Goal: Contribute content: Add original content to the website for others to see

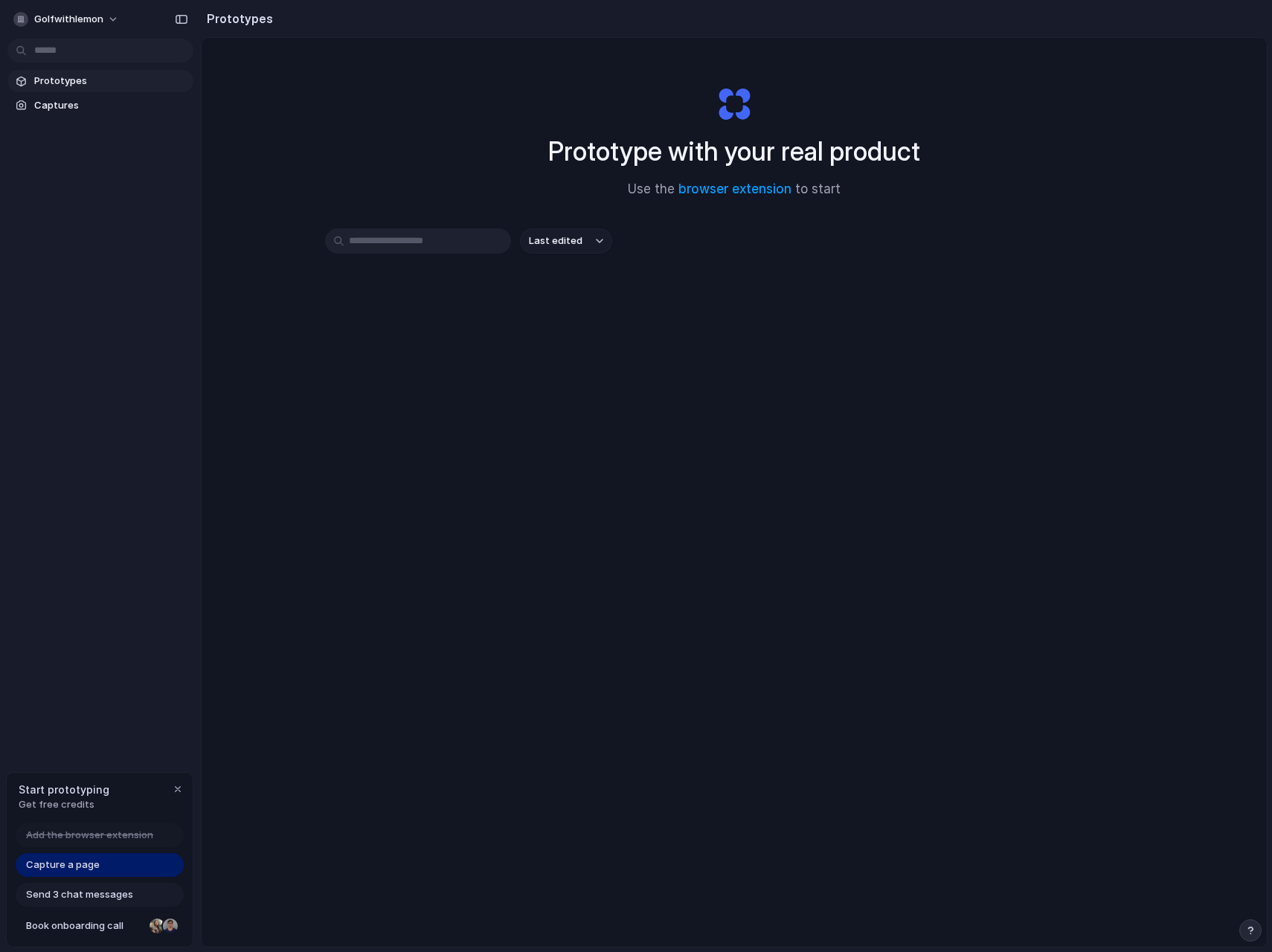
click at [831, 250] on div "Last edited" at bounding box center [734, 242] width 818 height 26
click at [688, 542] on div "Prototype with your real product Use the browser extension to start Last edited" at bounding box center [733, 531] width 1065 height 988
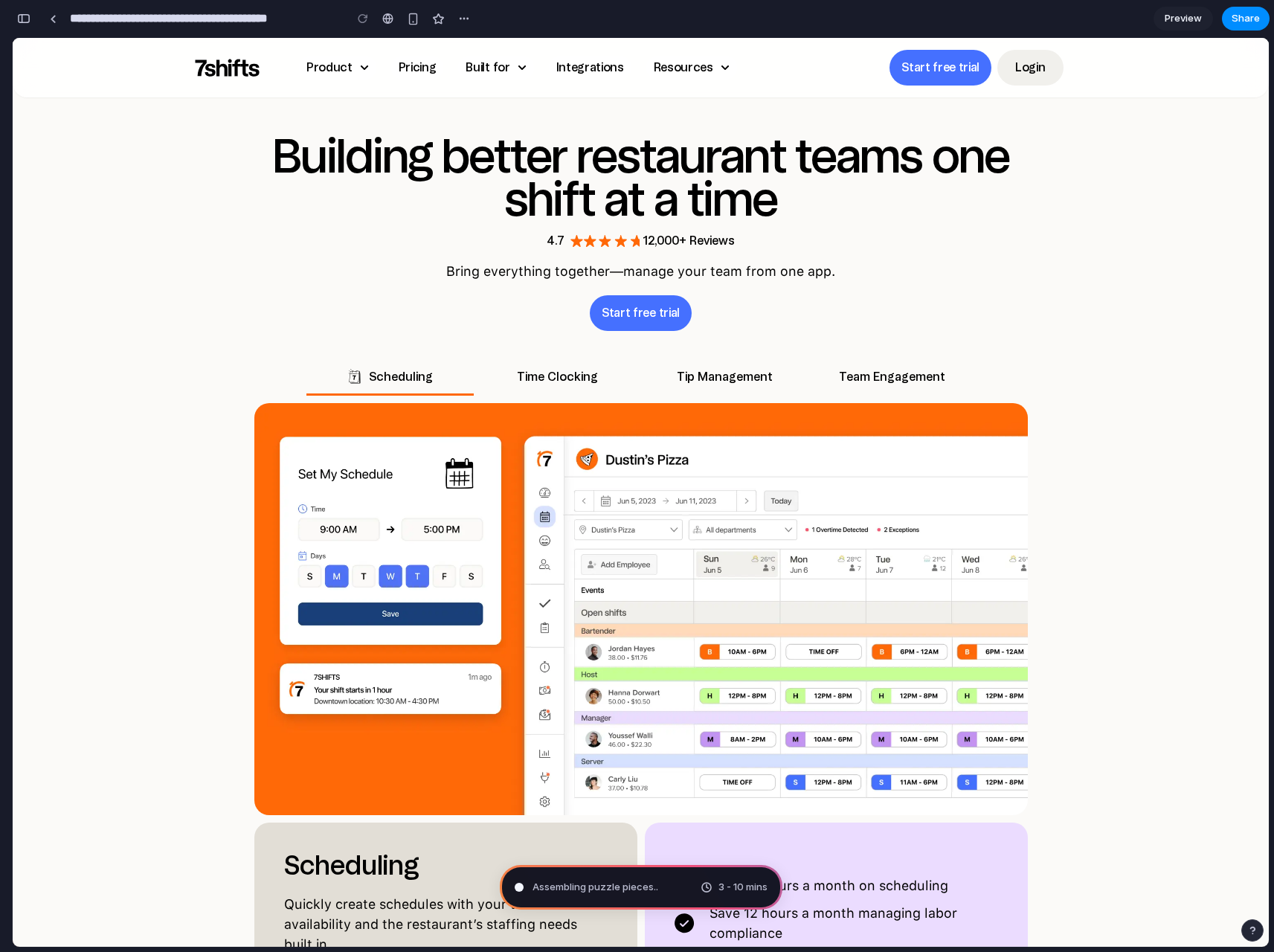
click at [703, 888] on div "3 - 10 mins" at bounding box center [734, 887] width 67 height 15
type input "**********"
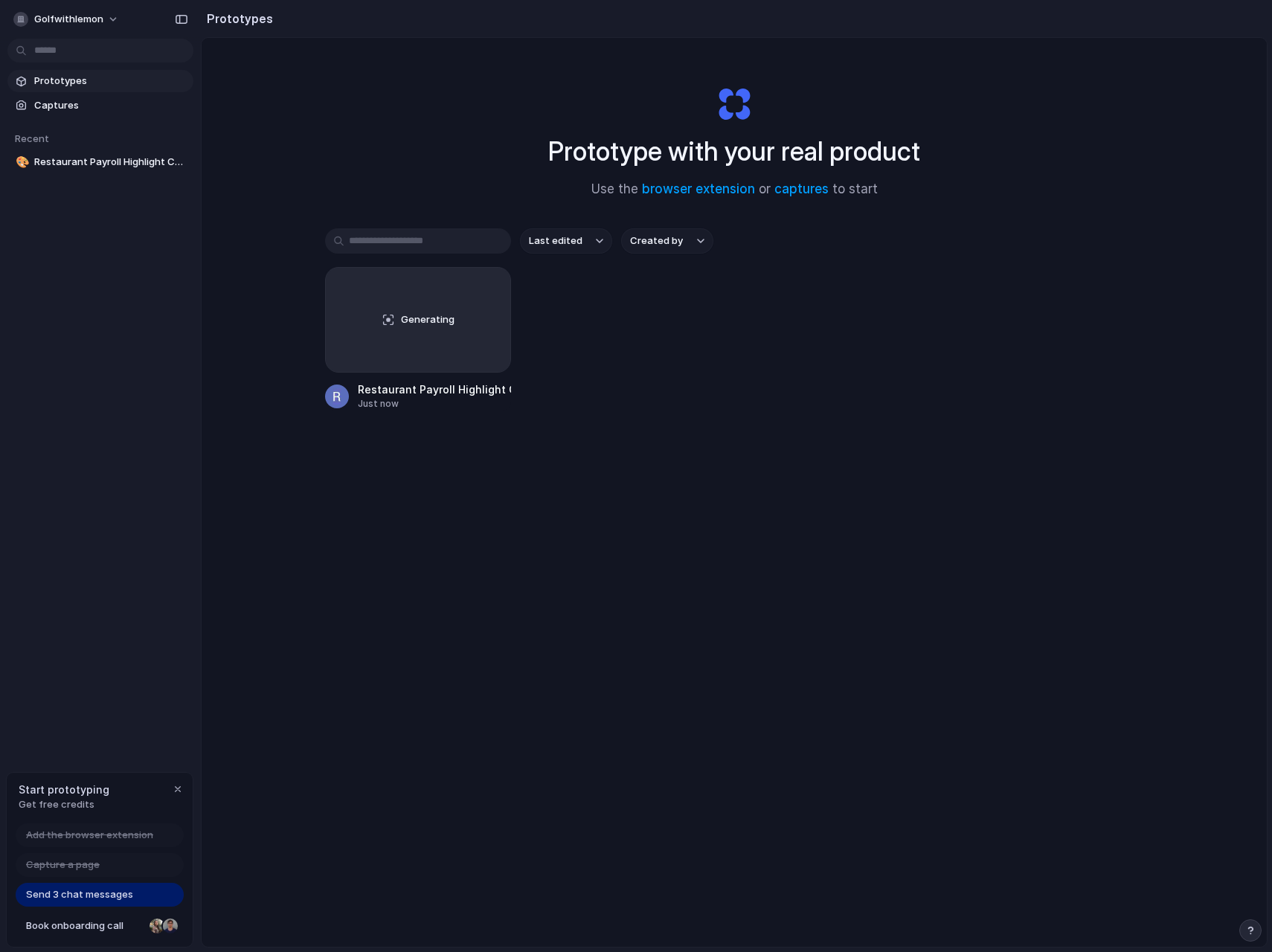
click at [638, 568] on div "Prototype with your real product Use the browser extension or captures to start…" at bounding box center [733, 531] width 1065 height 988
drag, startPoint x: 792, startPoint y: 533, endPoint x: 775, endPoint y: 524, distance: 19.2
click at [791, 532] on div "Prototype with your real product Use the browser extension or captures to start…" at bounding box center [733, 531] width 1065 height 988
click at [490, 636] on div "Prototype with your real product Use the browser extension or captures to start…" at bounding box center [733, 531] width 1065 height 988
drag, startPoint x: 749, startPoint y: 526, endPoint x: 704, endPoint y: 356, distance: 175.9
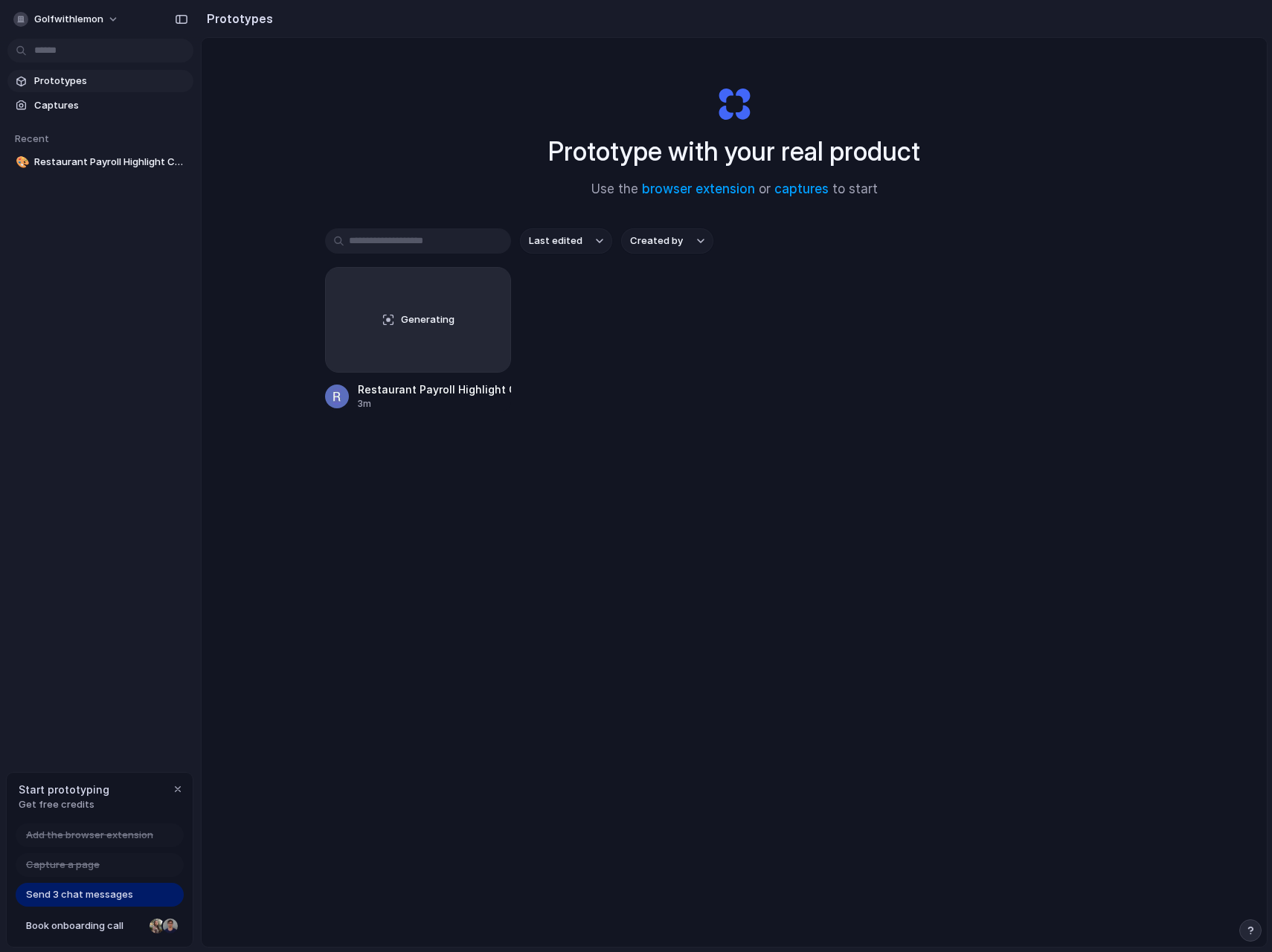
click at [748, 524] on div "Prototype with your real product Use the browser extension or captures to start…" at bounding box center [733, 531] width 1065 height 988
